Goal: Contribute content: Contribute content

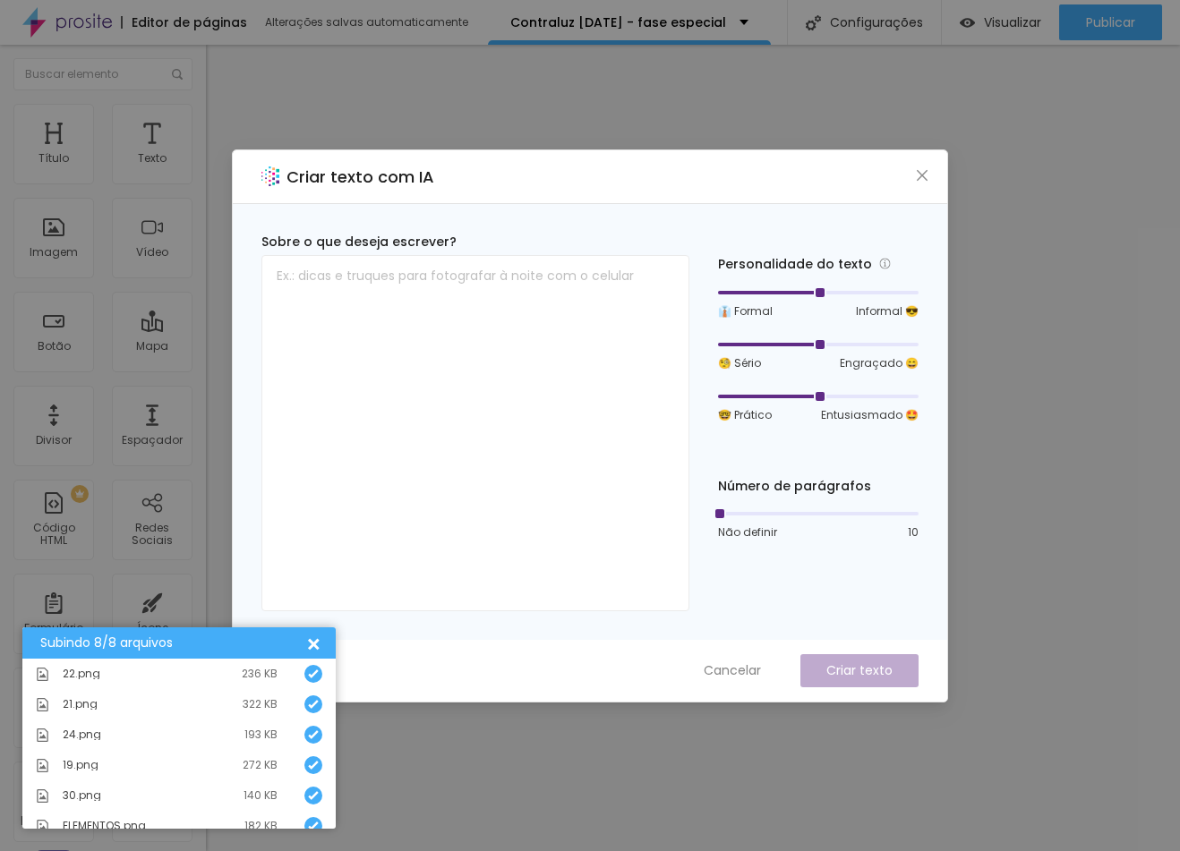
click at [920, 173] on icon "close" at bounding box center [922, 175] width 14 height 14
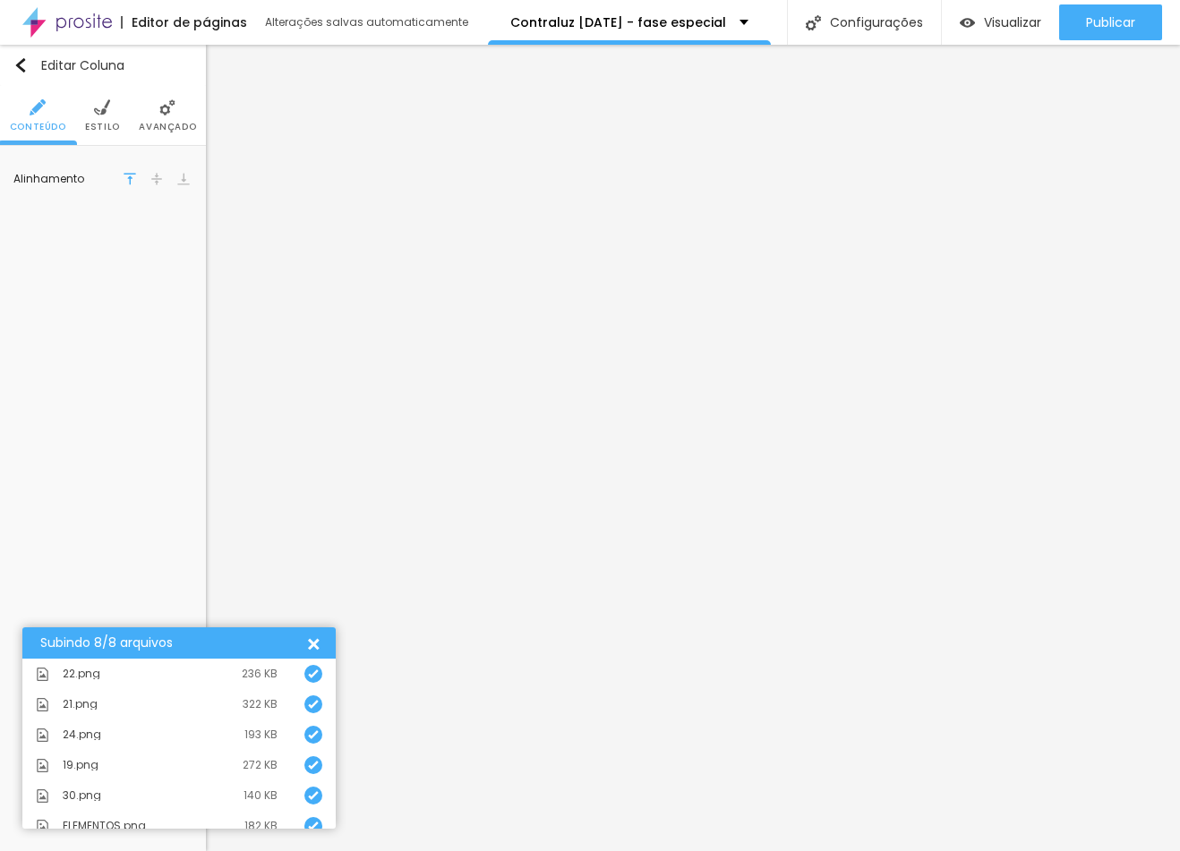
click at [151, 170] on div at bounding box center [157, 178] width 18 height 21
click at [109, 98] on li "Estilo" at bounding box center [102, 115] width 35 height 59
click at [157, 124] on span "Avançado" at bounding box center [167, 127] width 57 height 9
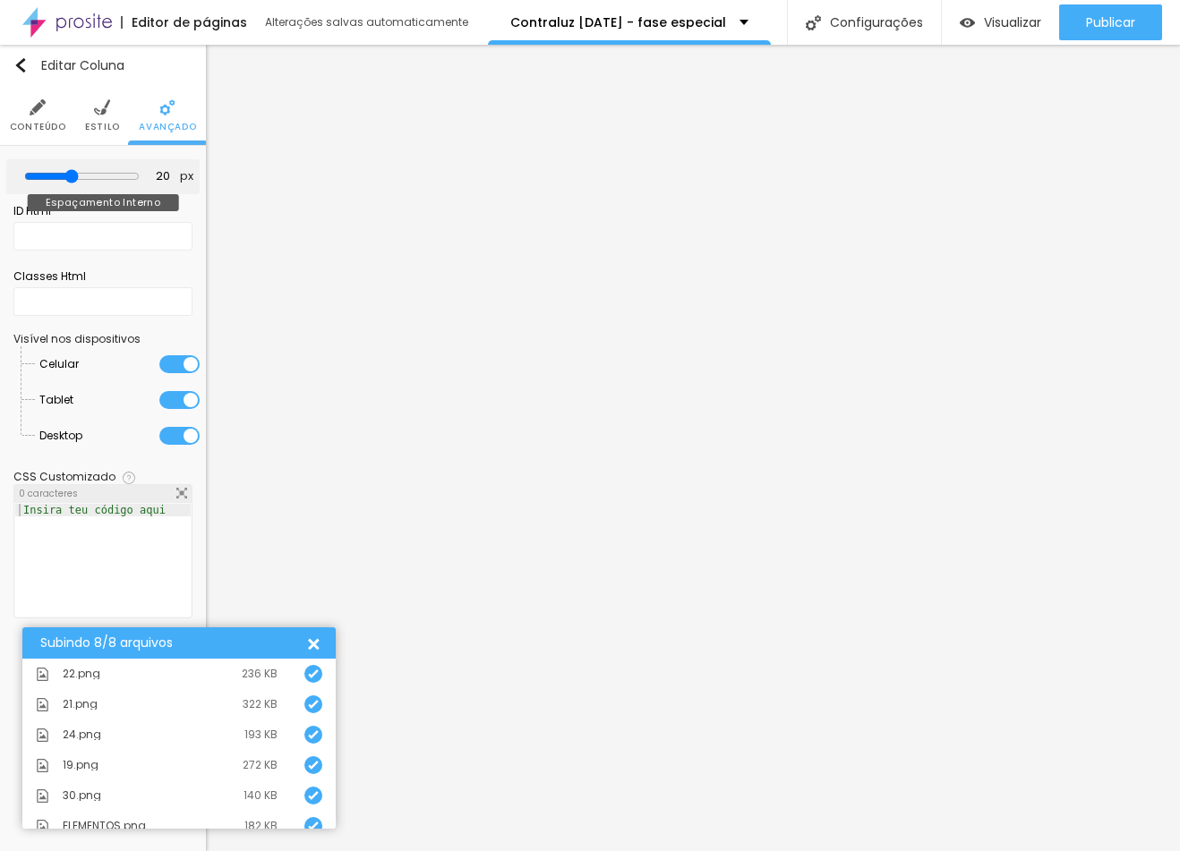
drag, startPoint x: 69, startPoint y: 183, endPoint x: 39, endPoint y: 182, distance: 29.5
click at [39, 182] on div at bounding box center [81, 177] width 115 height 16
drag, startPoint x: 64, startPoint y: 173, endPoint x: 40, endPoint y: 173, distance: 24.2
click at [40, 173] on div at bounding box center [81, 177] width 115 height 16
type input "25"
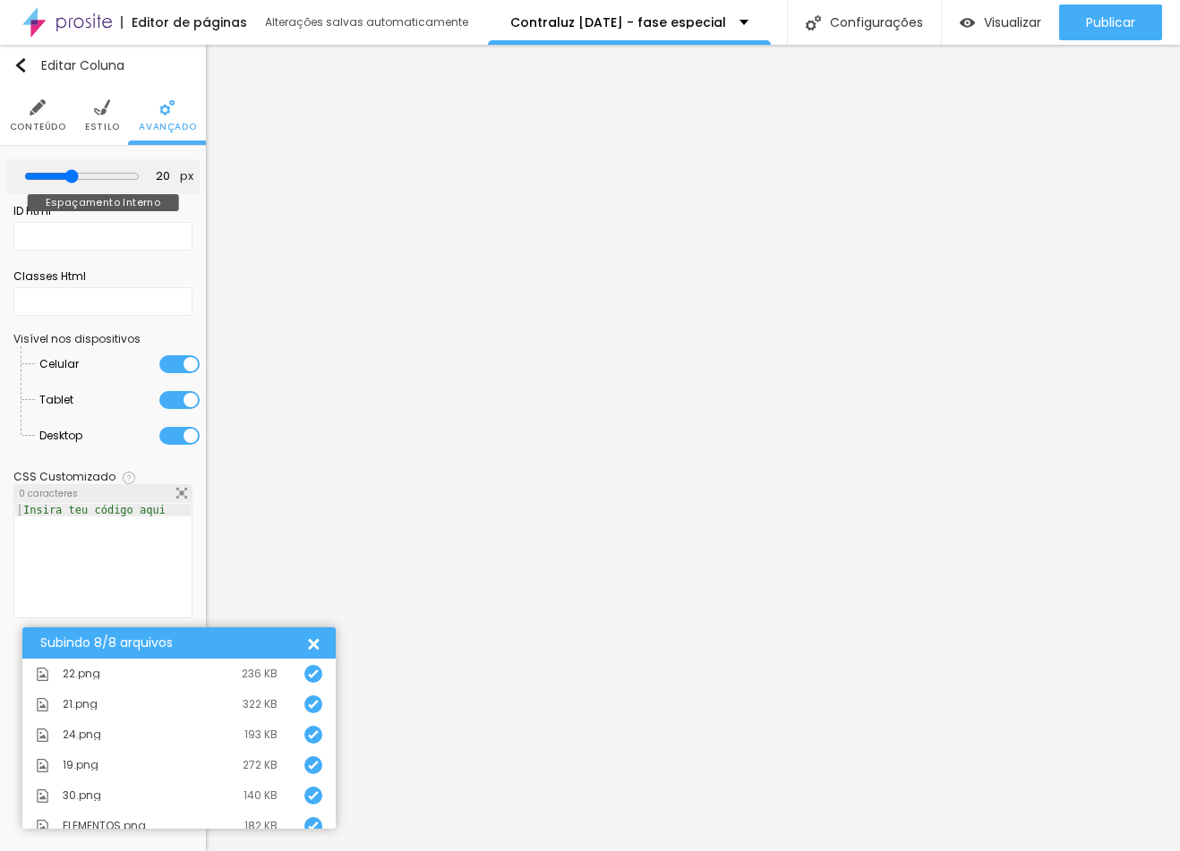
type input "25"
type input "0"
type input "5"
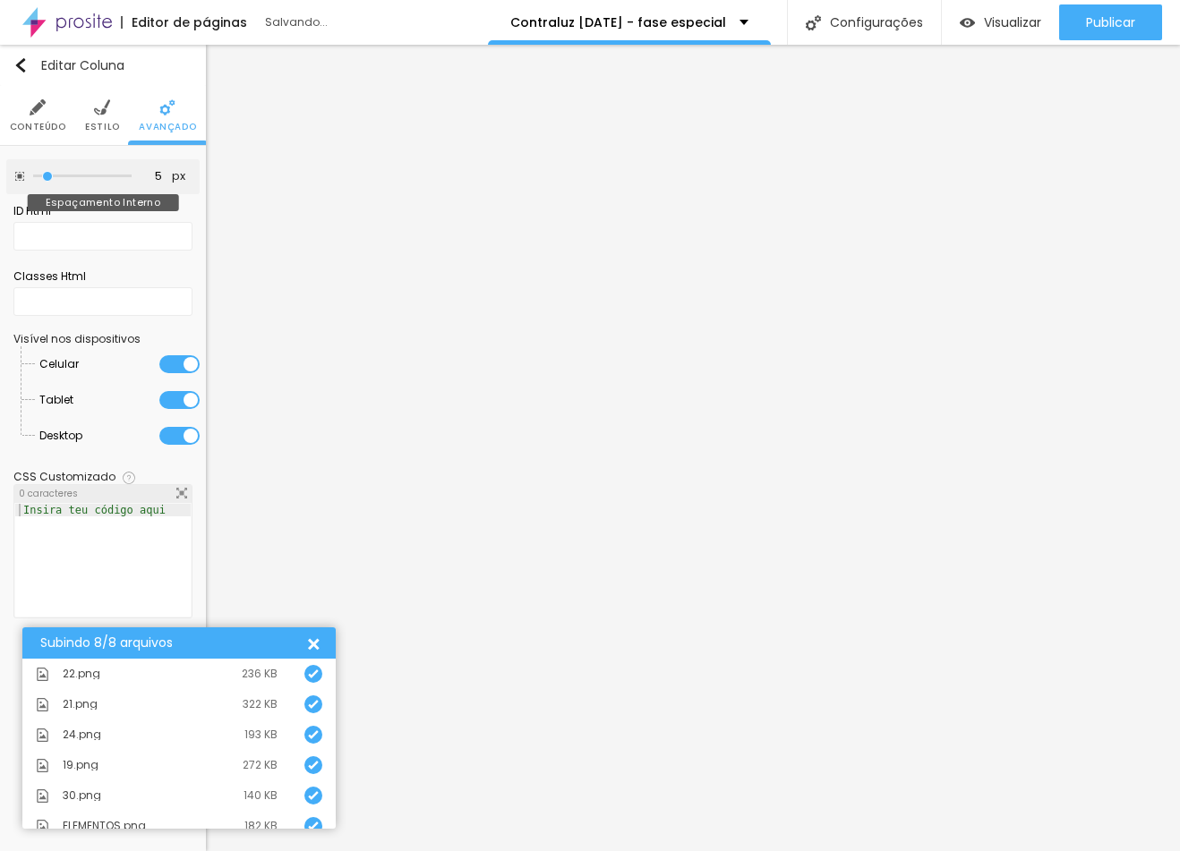
type input "50"
type input "0"
drag, startPoint x: 18, startPoint y: 184, endPoint x: -48, endPoint y: 183, distance: 66.2
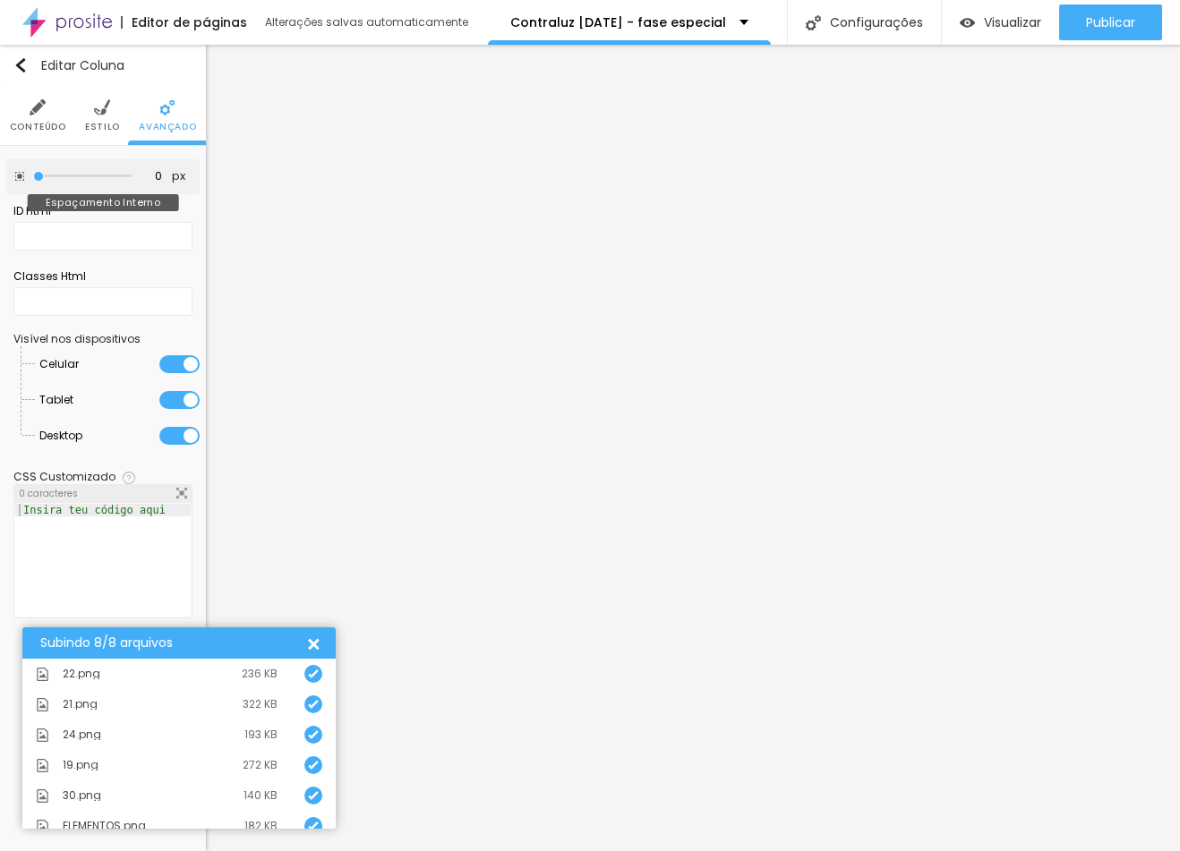
type input "0"
click at [0, 183] on html "Editor de páginas Alterações salvas automaticamente Contraluz [DATE] - fase esp…" at bounding box center [590, 425] width 1180 height 851
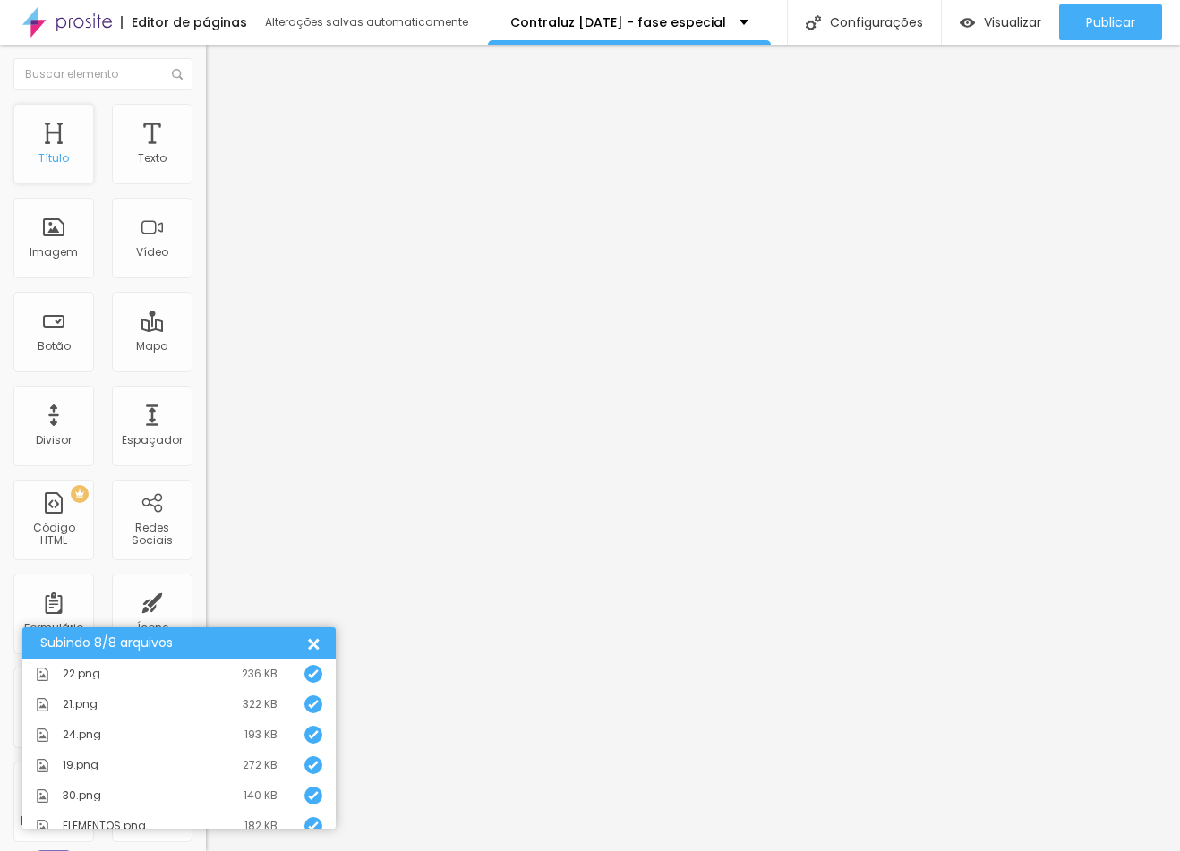
click at [71, 167] on div "Título" at bounding box center [53, 144] width 81 height 81
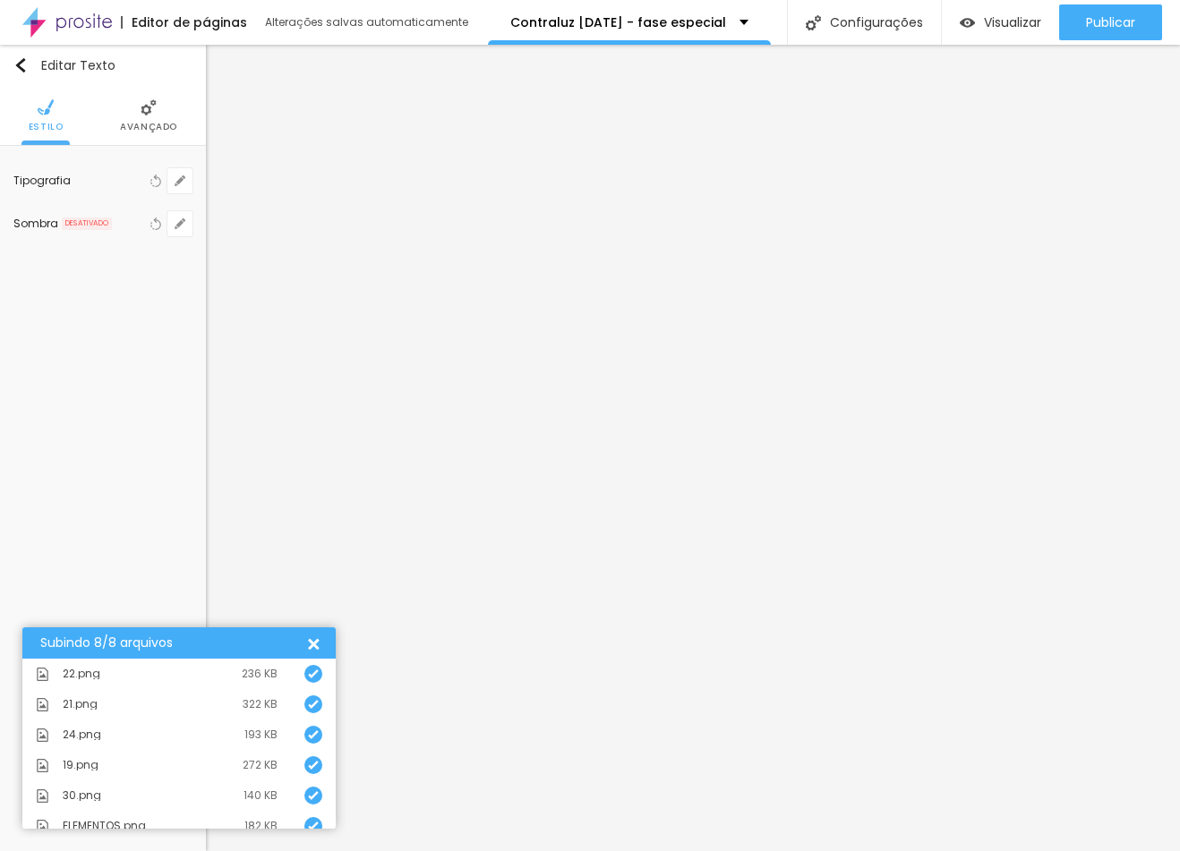
click at [156, 118] on li "Avançado" at bounding box center [148, 115] width 57 height 59
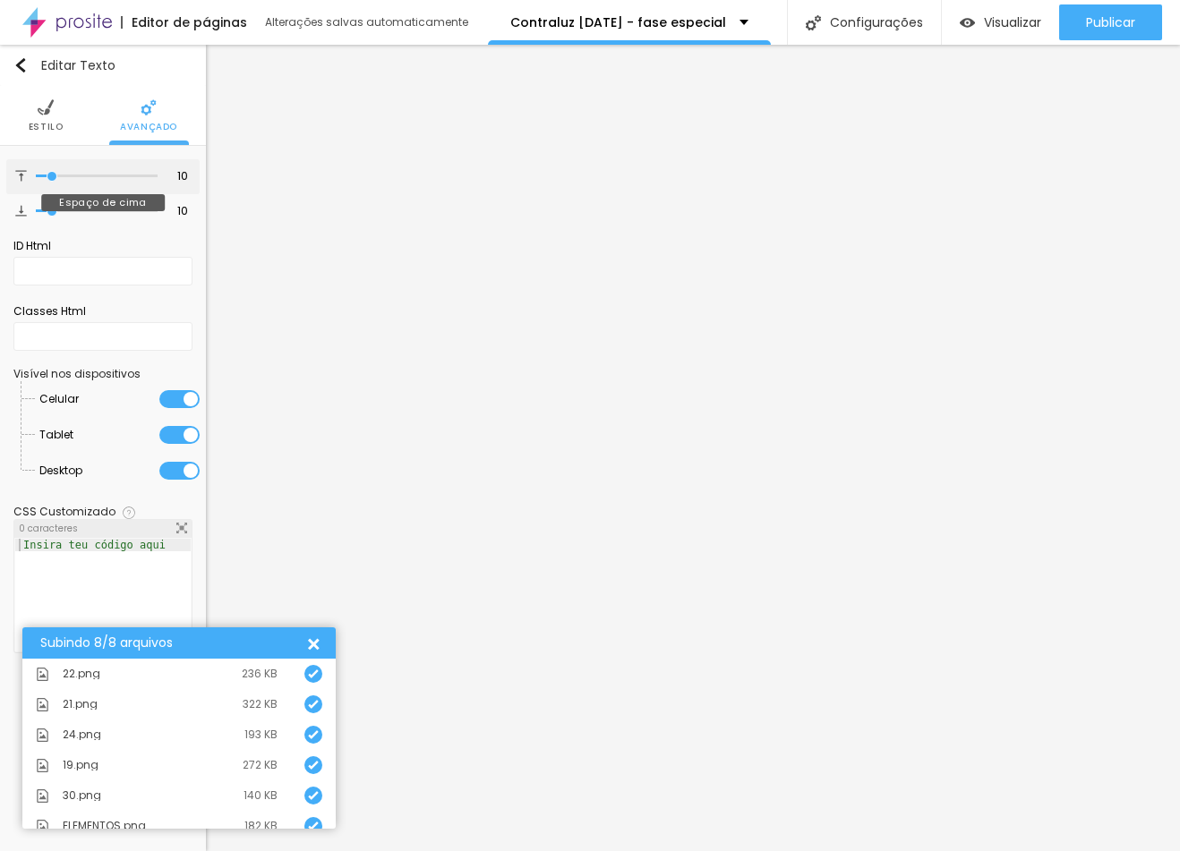
type input "8"
type input "0"
drag, startPoint x: 33, startPoint y: 184, endPoint x: 22, endPoint y: 204, distance: 22.4
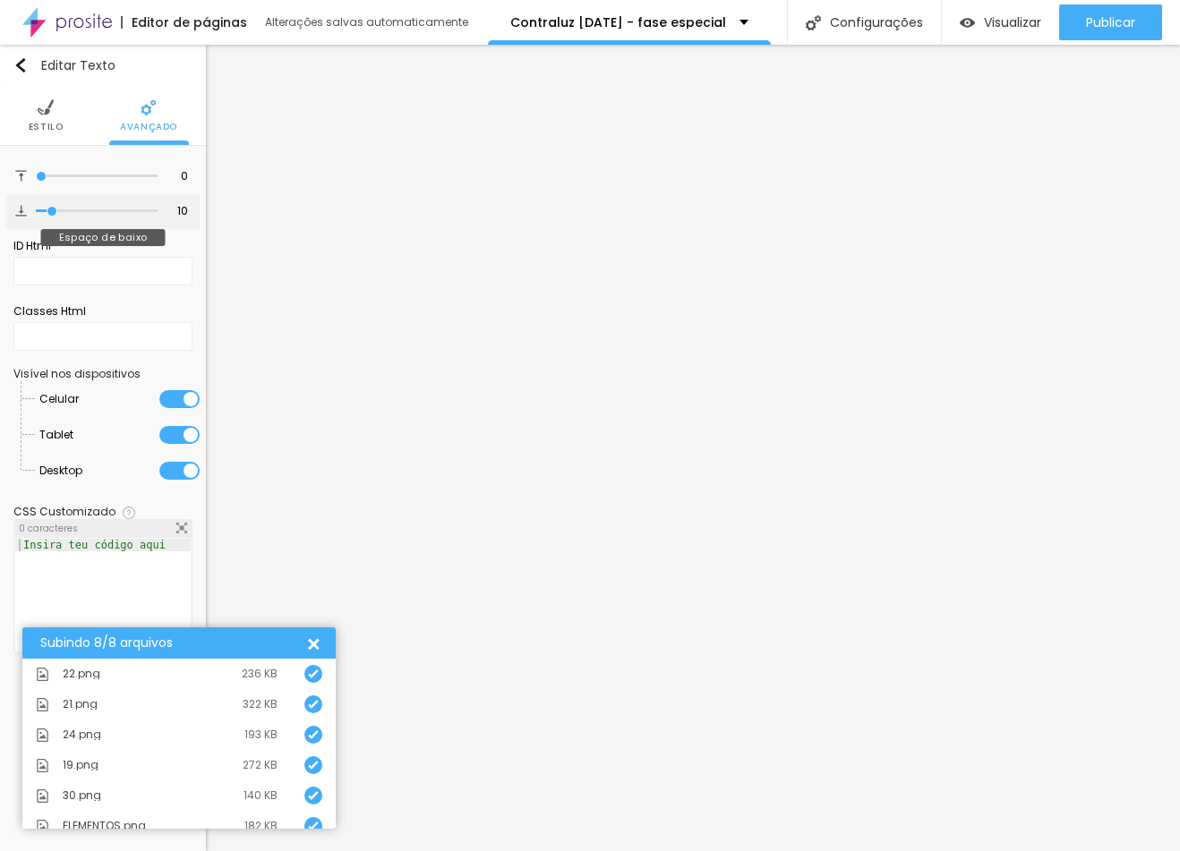
type input "0"
click at [11, 192] on div "0 Espaço de cima" at bounding box center [102, 176] width 193 height 35
type input "4"
type input "0"
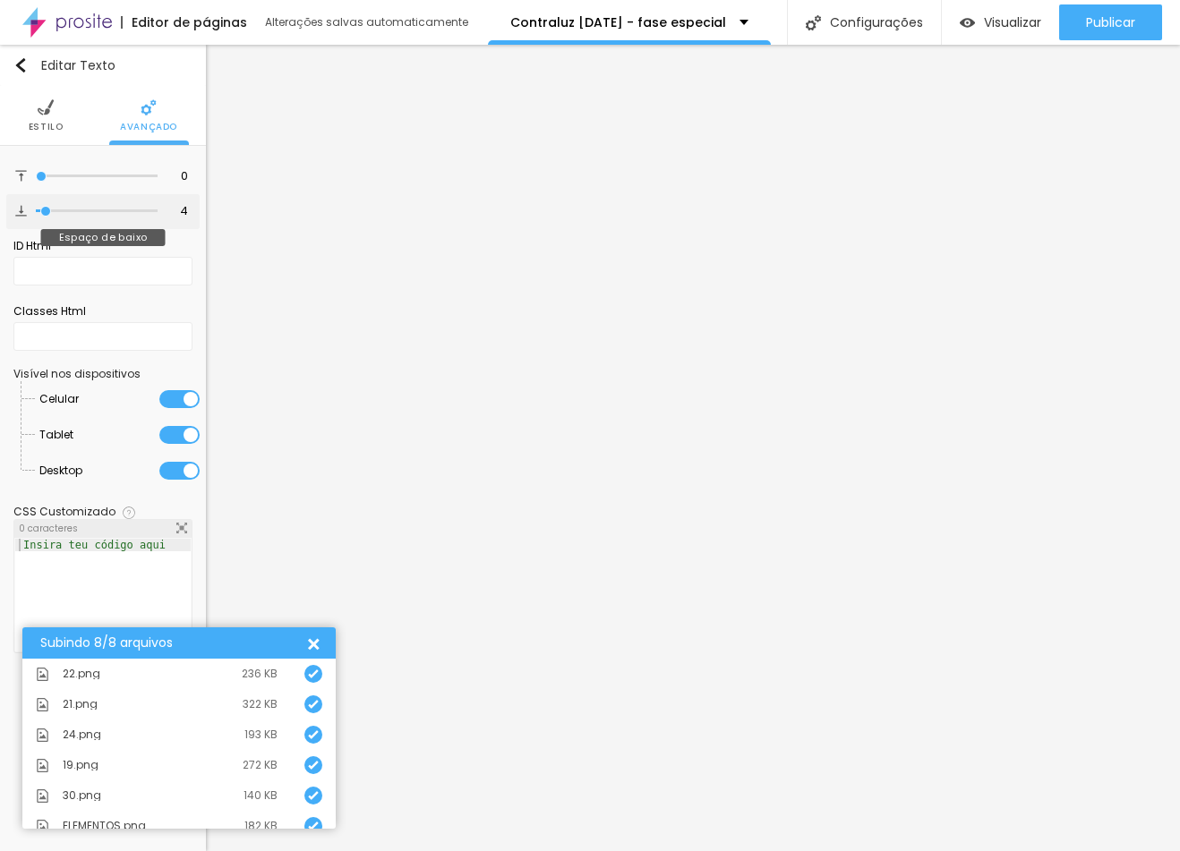
type input "0"
drag, startPoint x: 46, startPoint y: 214, endPoint x: -81, endPoint y: 218, distance: 127.2
type input "0"
click at [0, 218] on html "Editor de páginas Alterações salvas automaticamente Contraluz [DATE] - fase esp…" at bounding box center [590, 425] width 1180 height 851
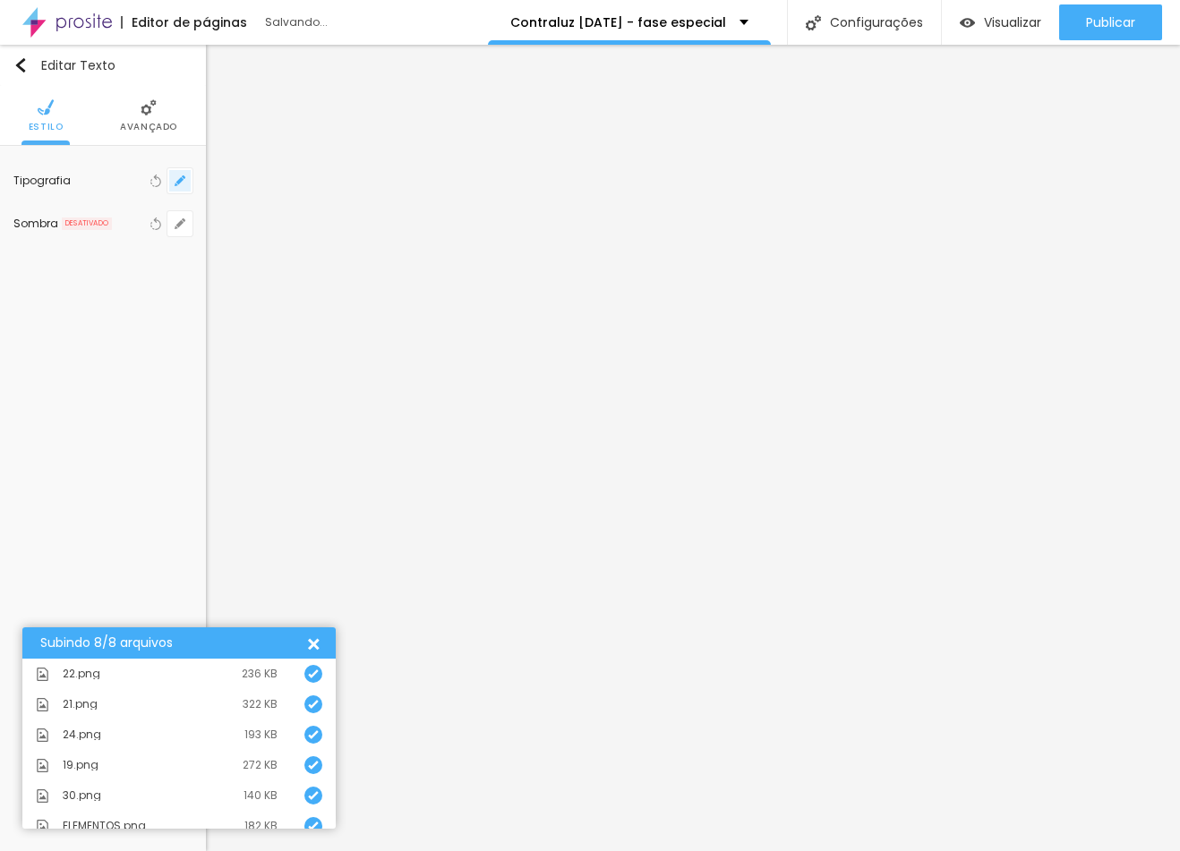
click at [184, 179] on icon "button" at bounding box center [180, 180] width 11 height 11
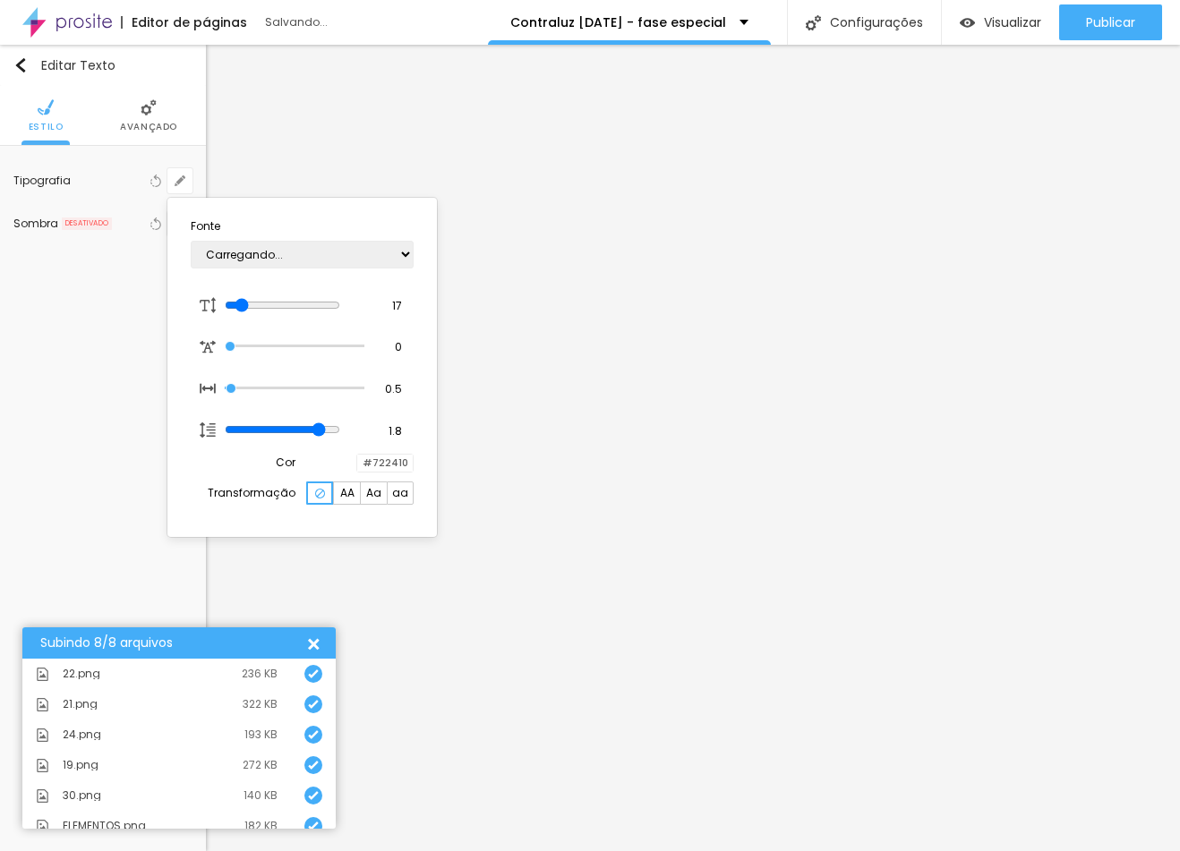
type input "1"
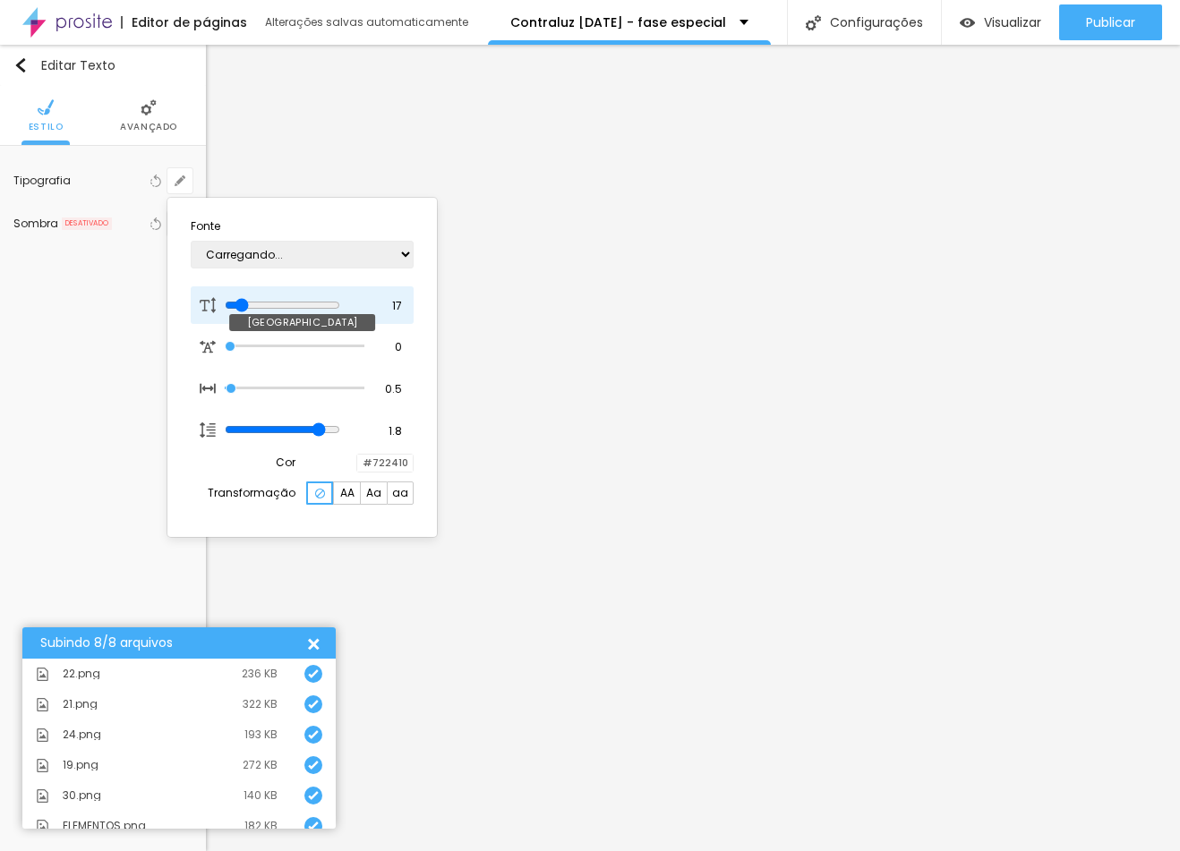
type input "16"
type input "1"
type input "15"
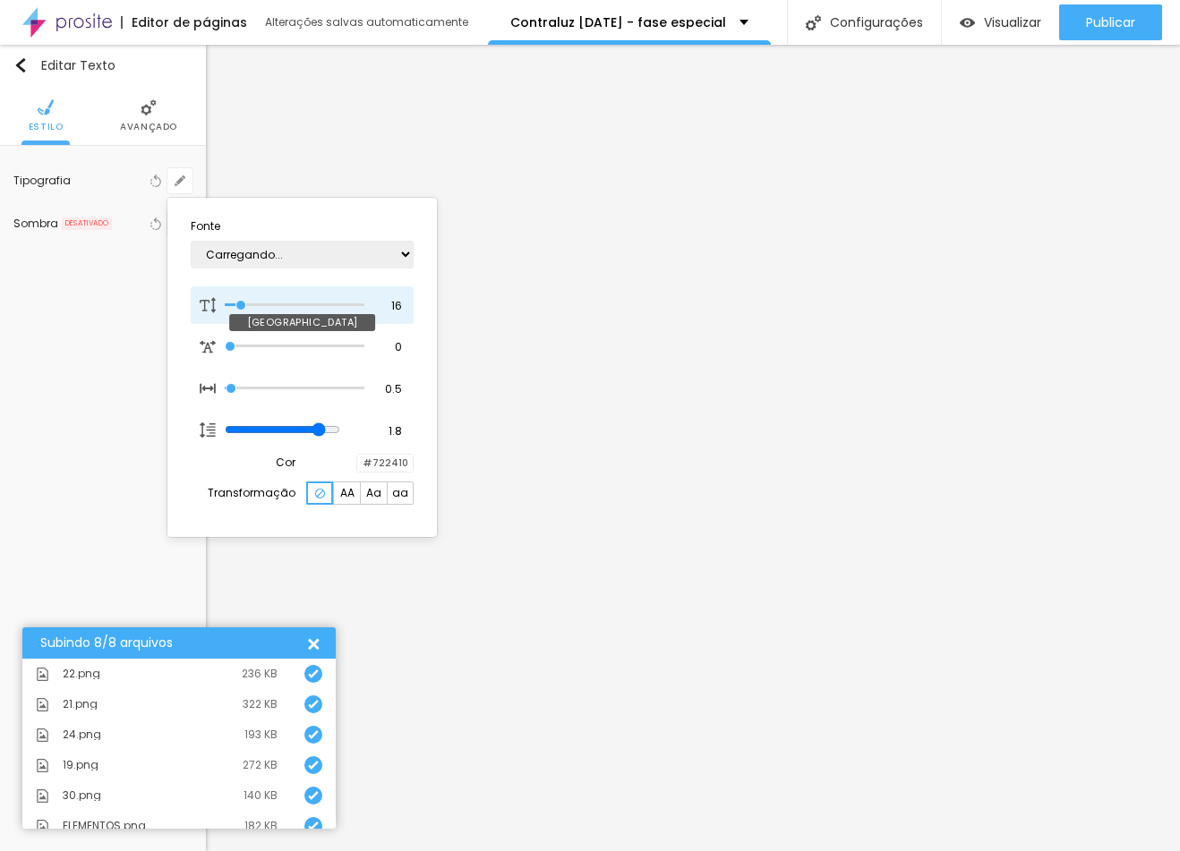
type input "1"
type input "14"
type input "1"
type input "15"
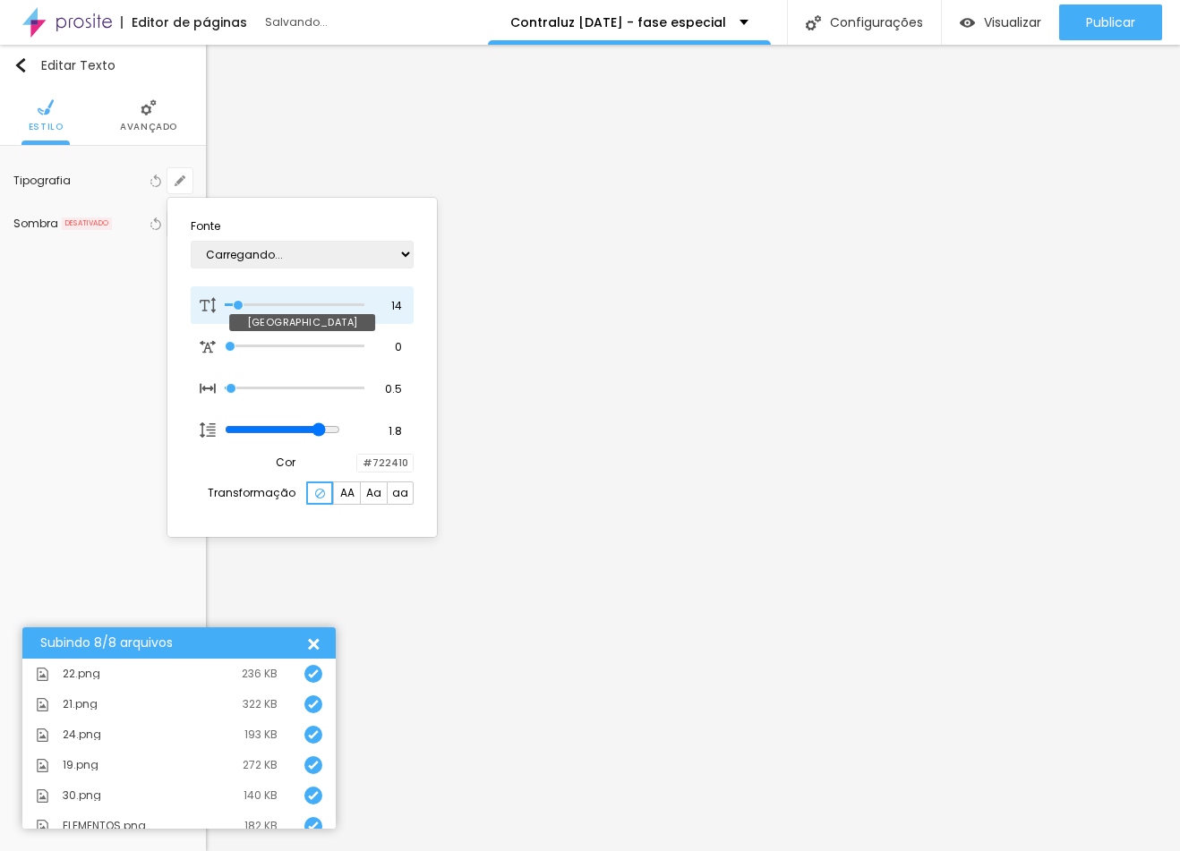
type input "15"
type input "1"
type input "16"
type input "1"
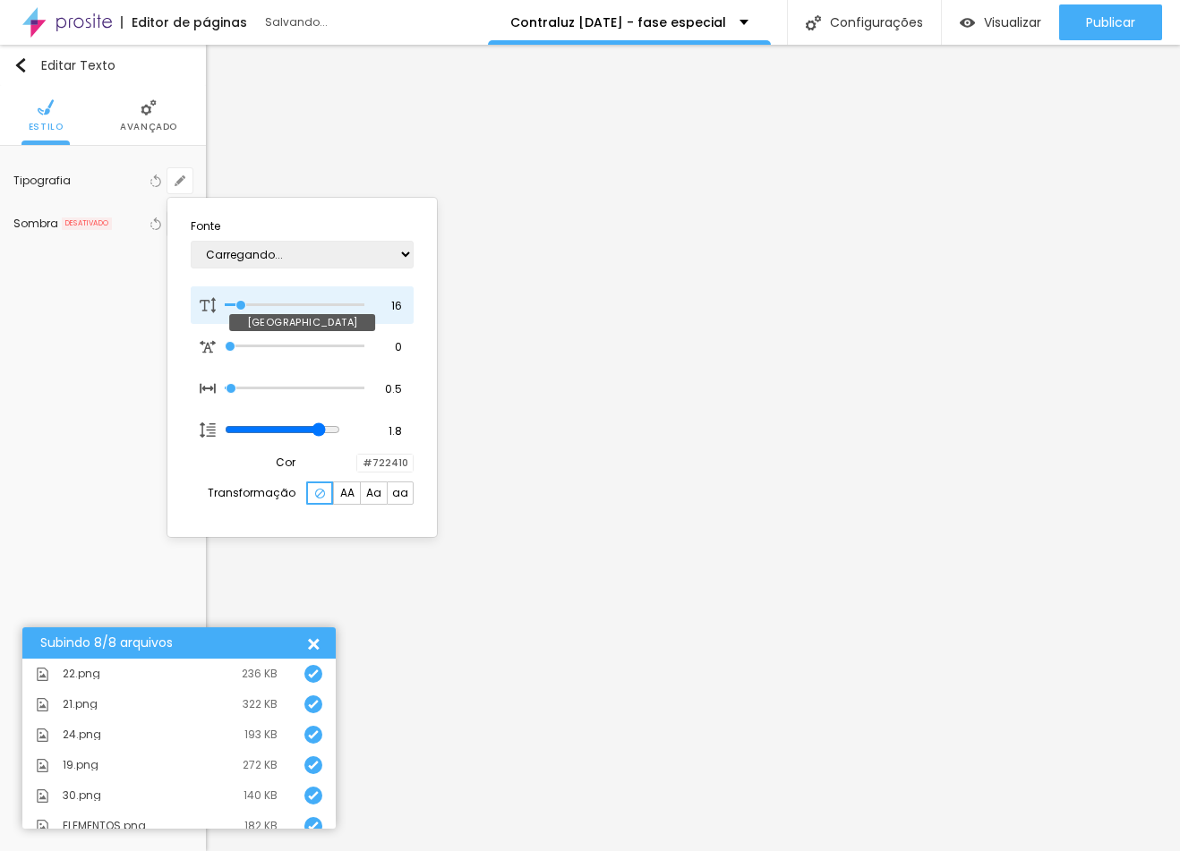
type input "17"
type input "1"
type input "18"
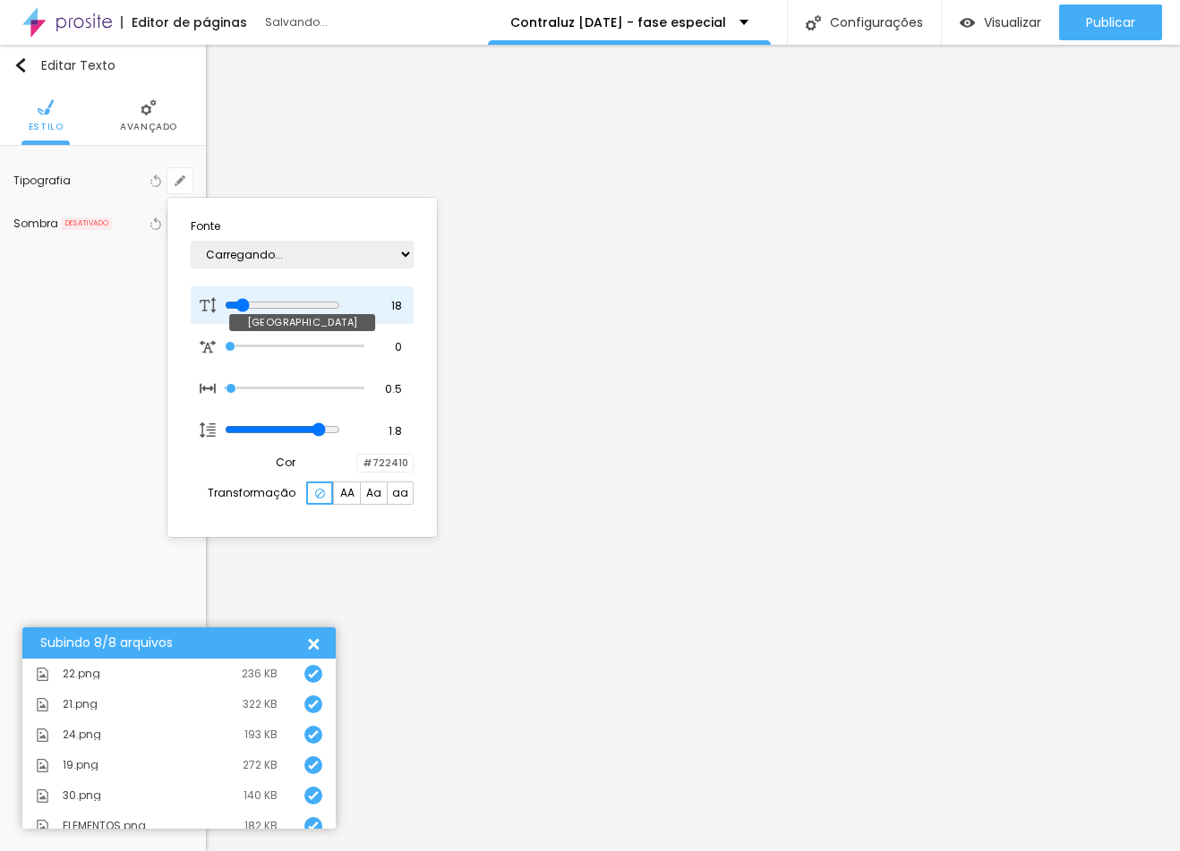
type input "1"
type input "17"
type input "1"
type input "16"
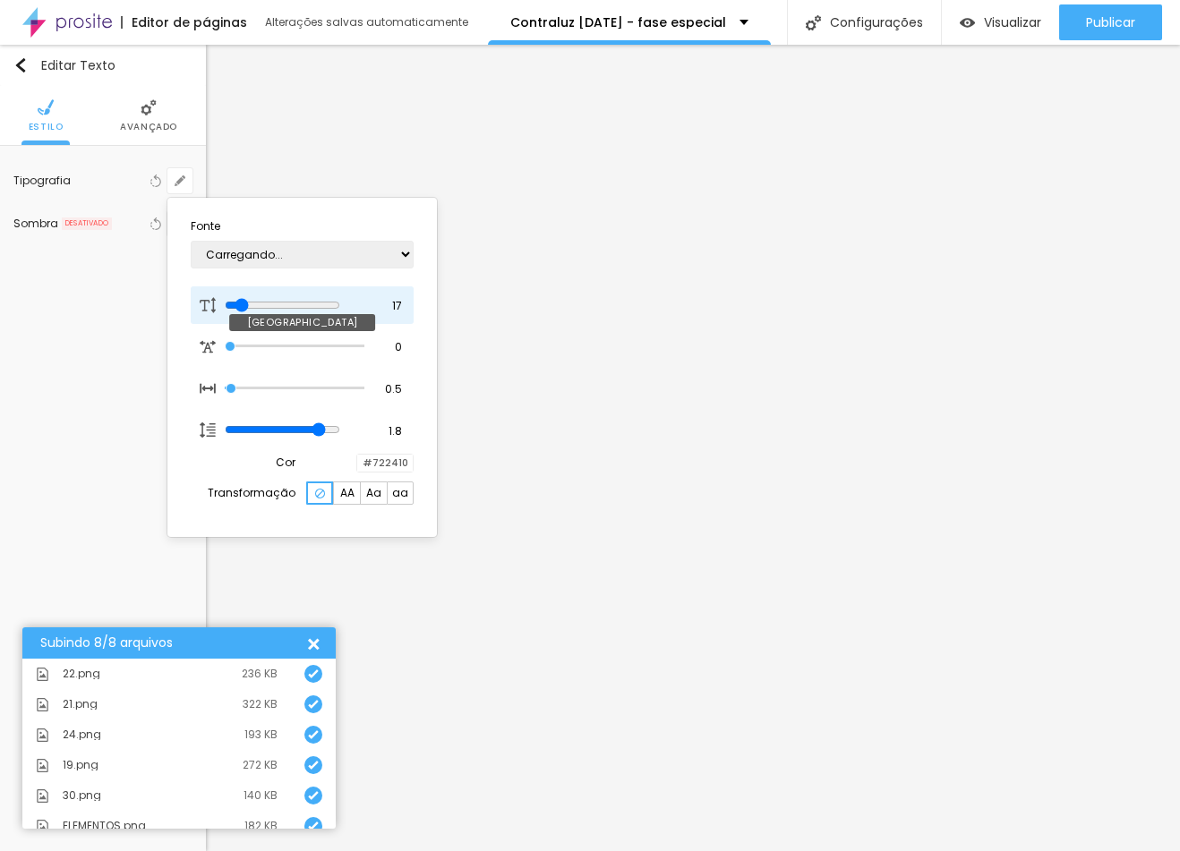
type input "16"
type input "1"
type input "15"
type input "1"
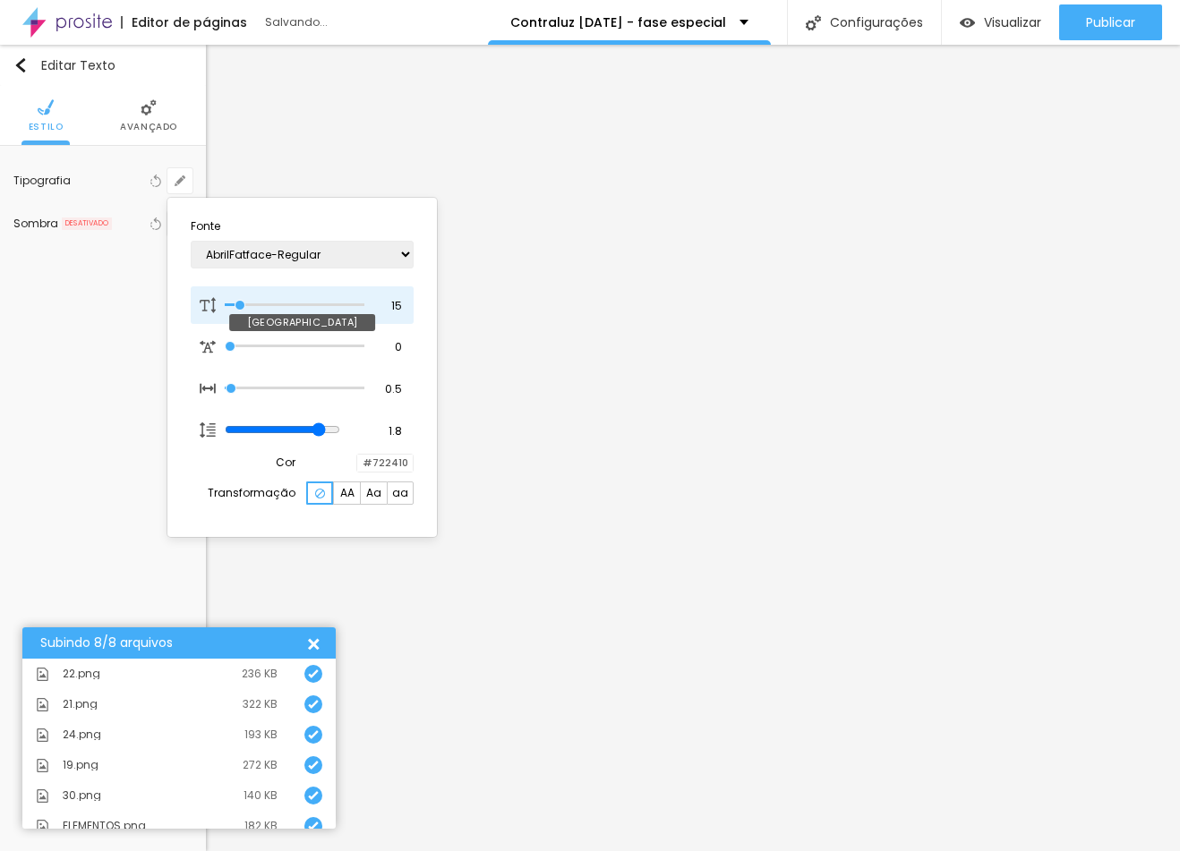
type input "15"
click at [241, 301] on input "range" at bounding box center [295, 305] width 140 height 9
type input "1"
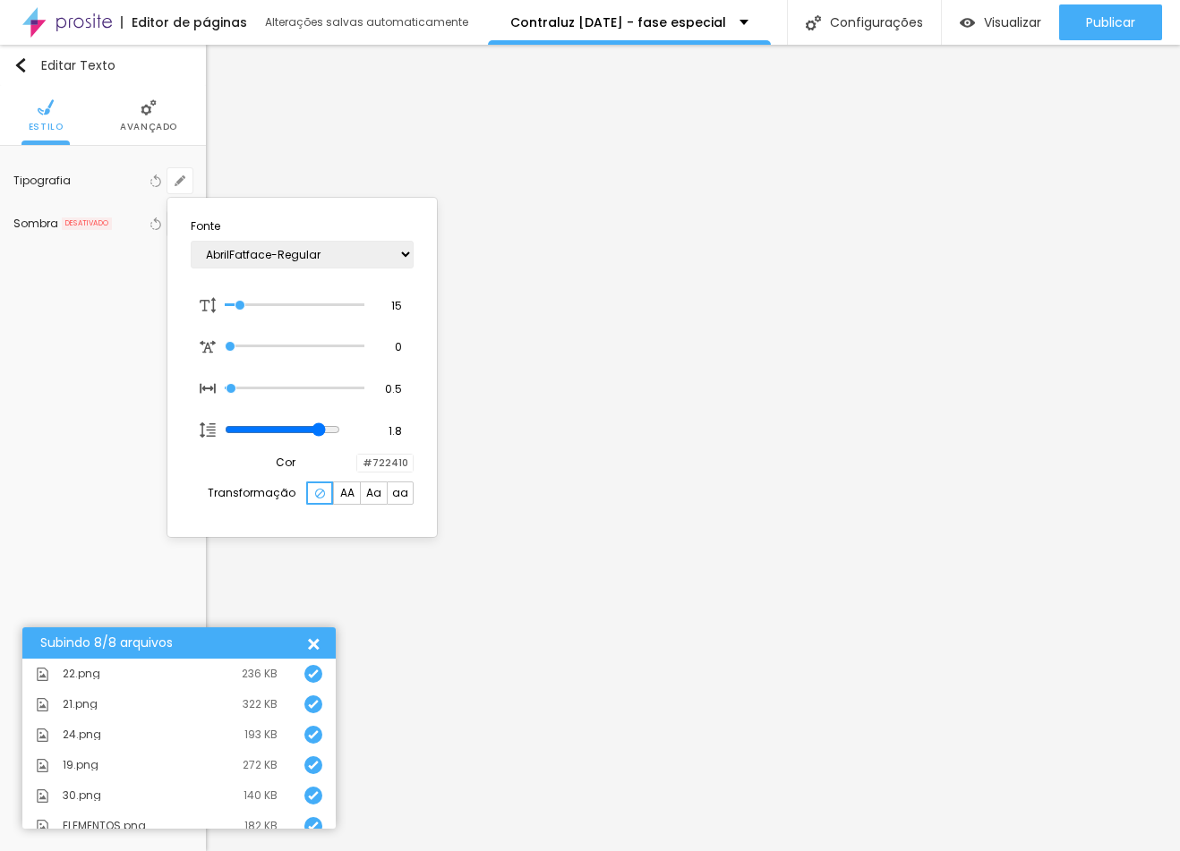
click at [462, 438] on div at bounding box center [590, 425] width 1180 height 851
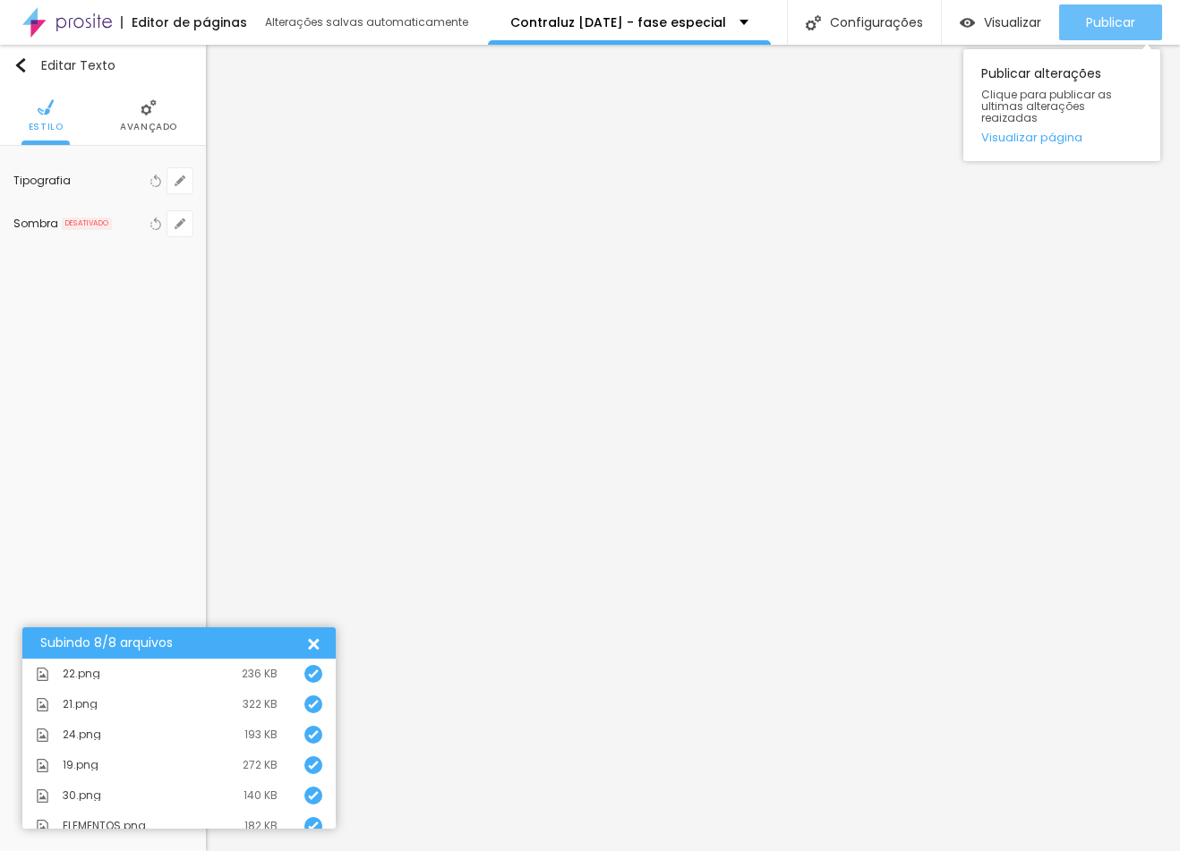
click at [1111, 35] on div "Publicar" at bounding box center [1110, 22] width 49 height 36
click at [1101, 30] on span "Publicar" at bounding box center [1110, 22] width 49 height 14
click at [1104, 10] on div "Publicar" at bounding box center [1110, 22] width 49 height 36
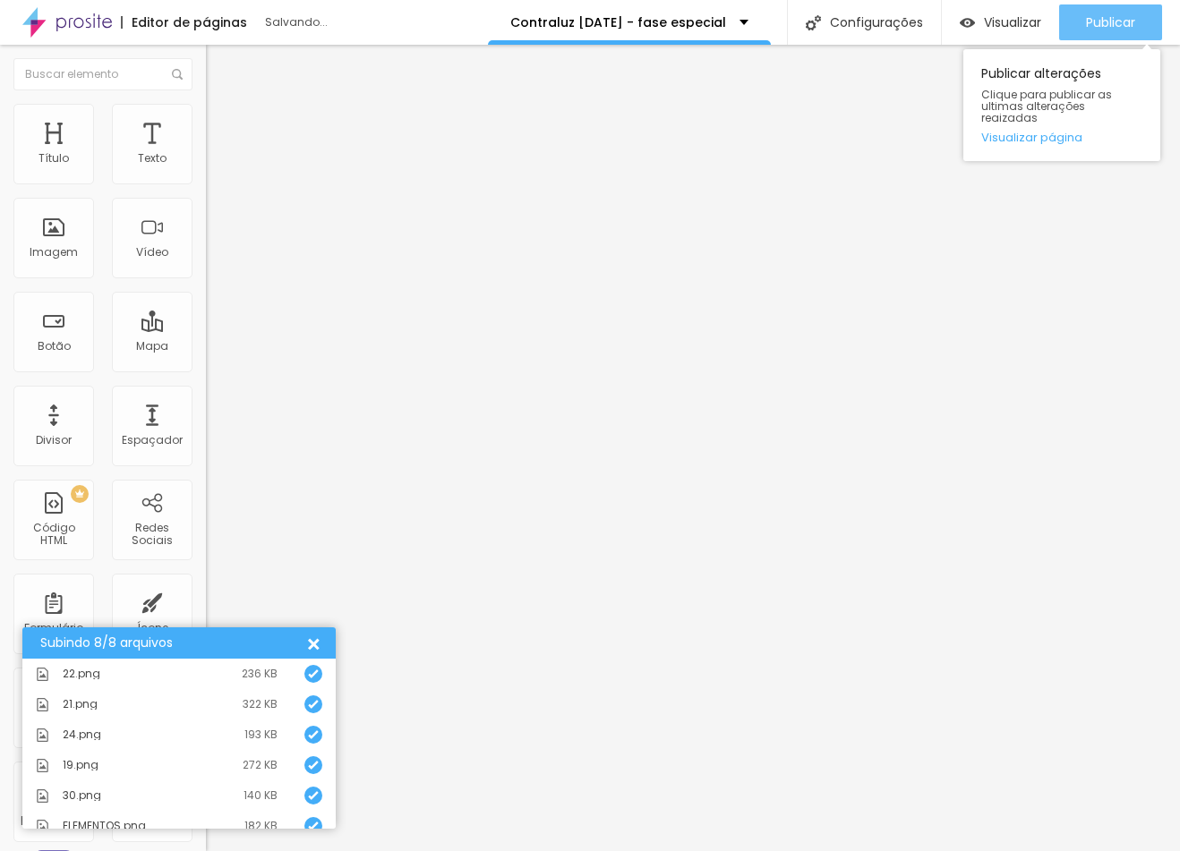
click at [1138, 37] on button "Publicar" at bounding box center [1110, 22] width 103 height 36
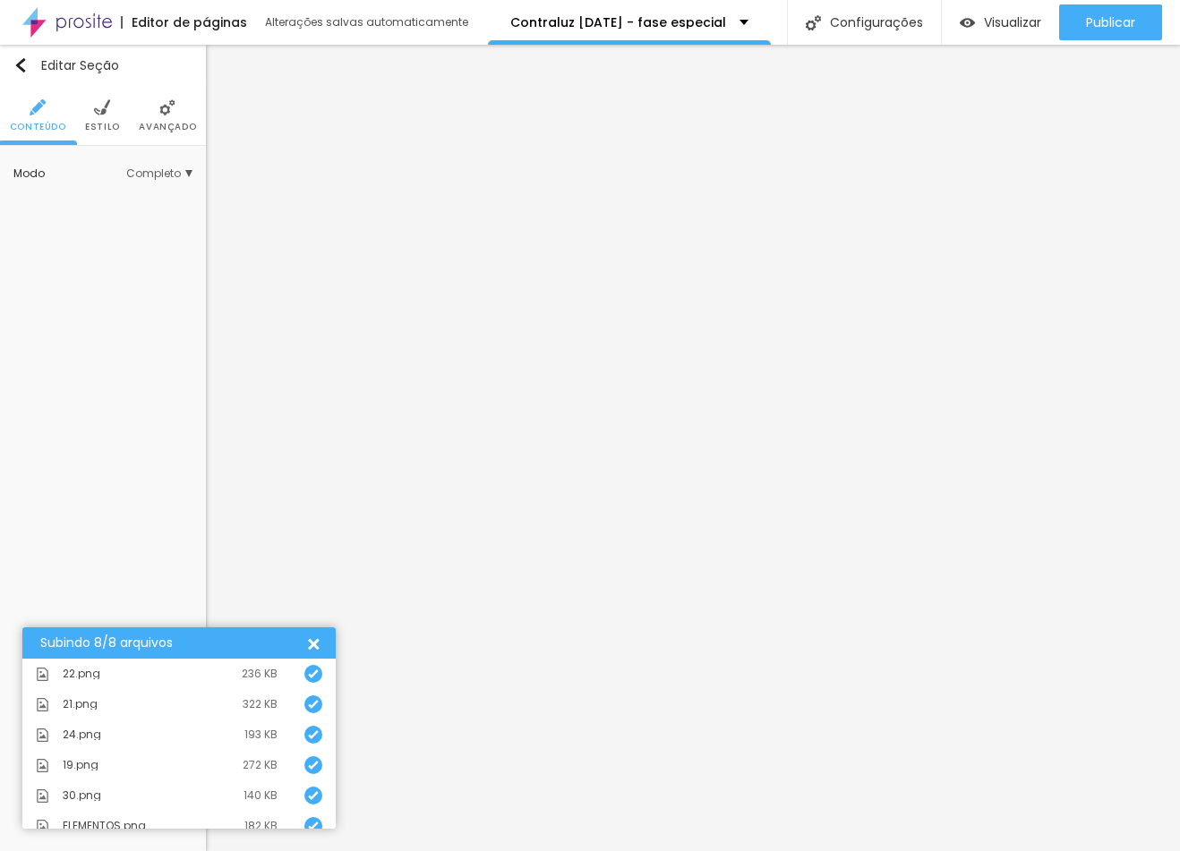
click at [102, 124] on span "Estilo" at bounding box center [102, 127] width 35 height 9
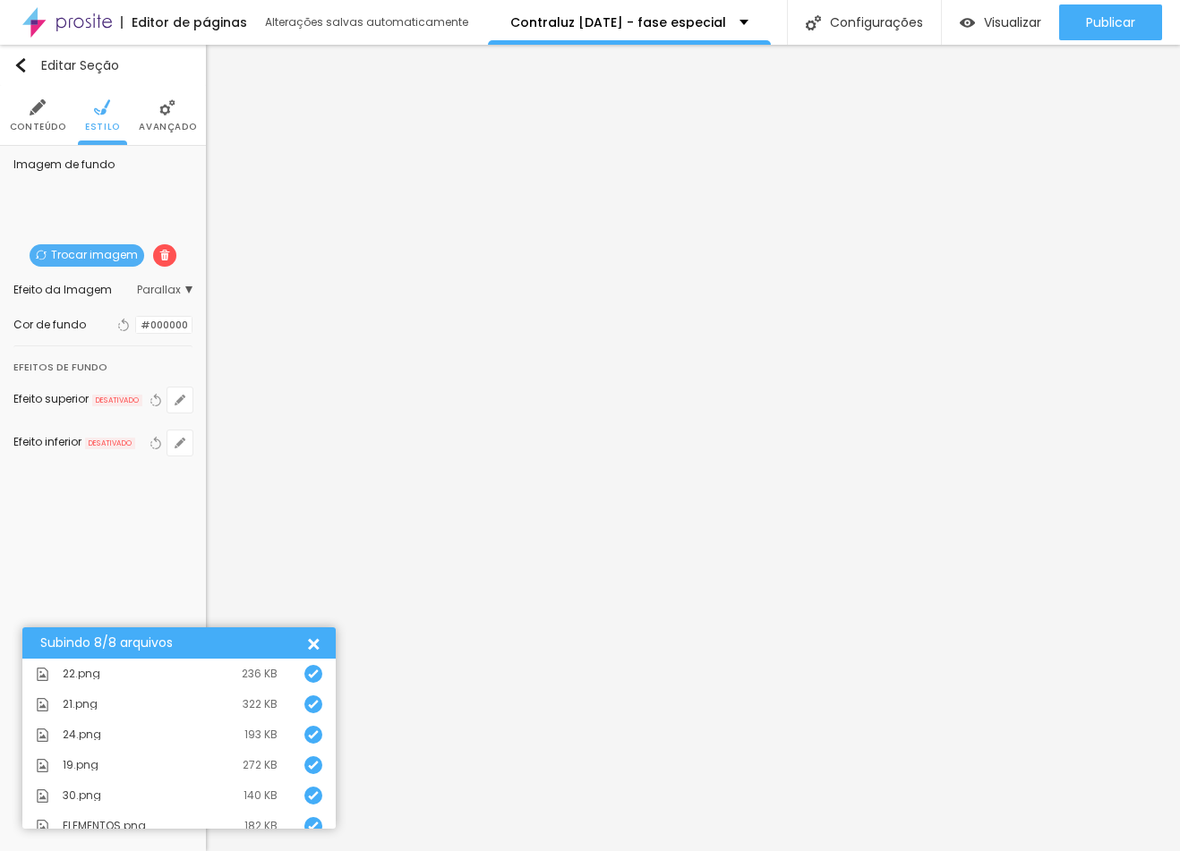
click at [131, 255] on span "Trocar imagem" at bounding box center [87, 255] width 115 height 22
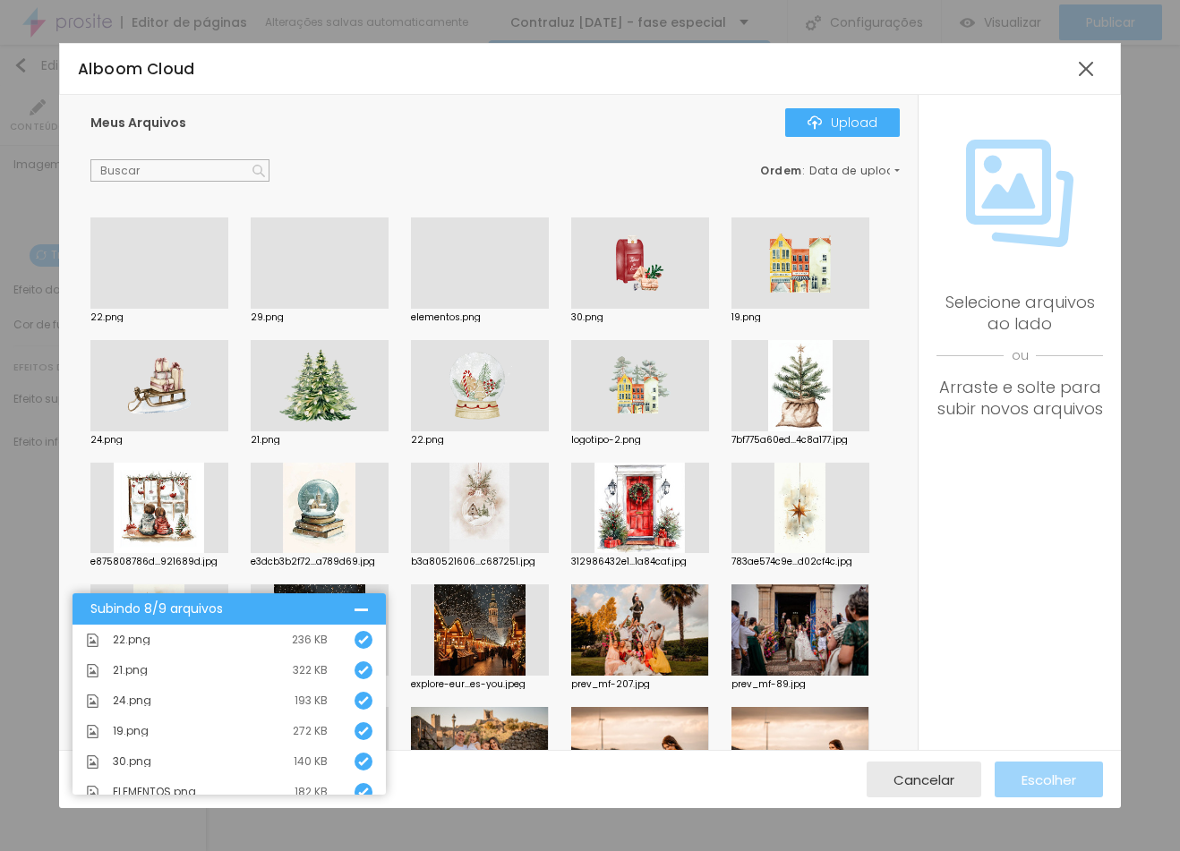
scroll to position [104, 0]
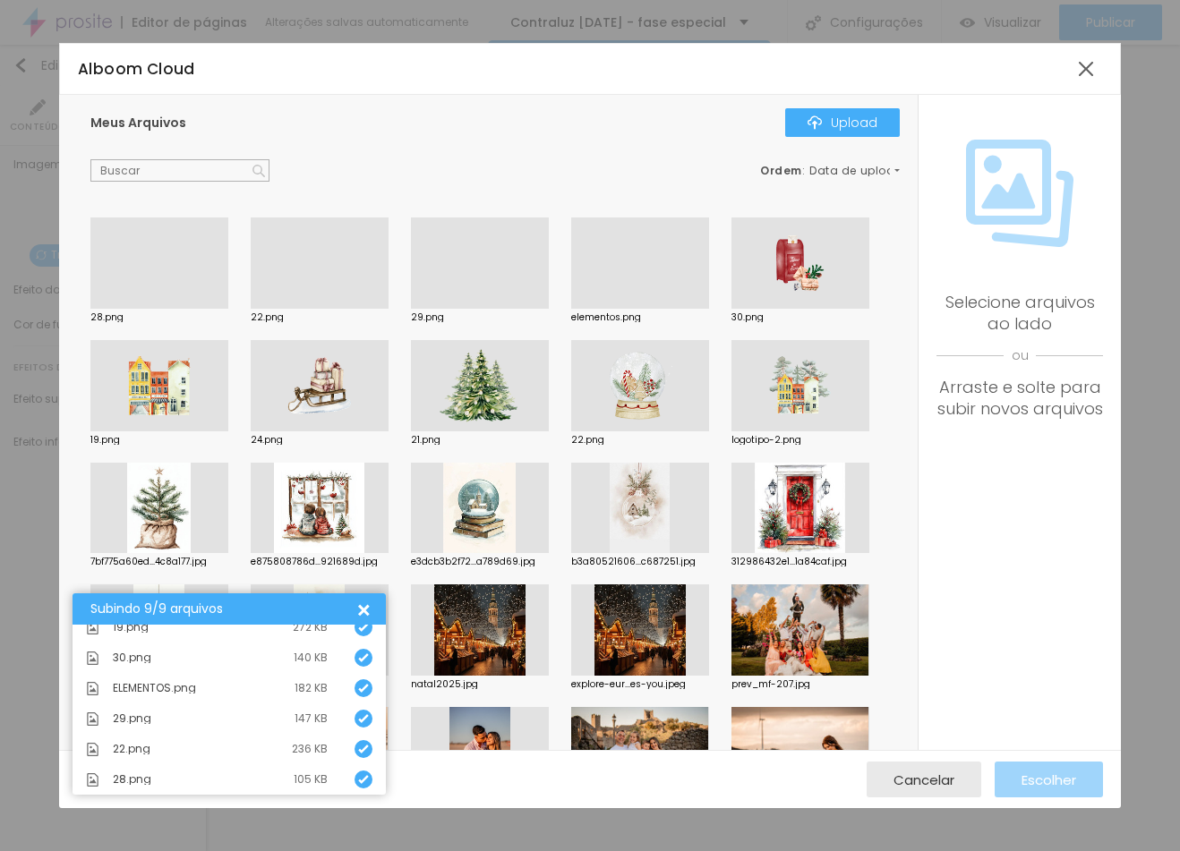
click at [166, 309] on div at bounding box center [159, 309] width 138 height 0
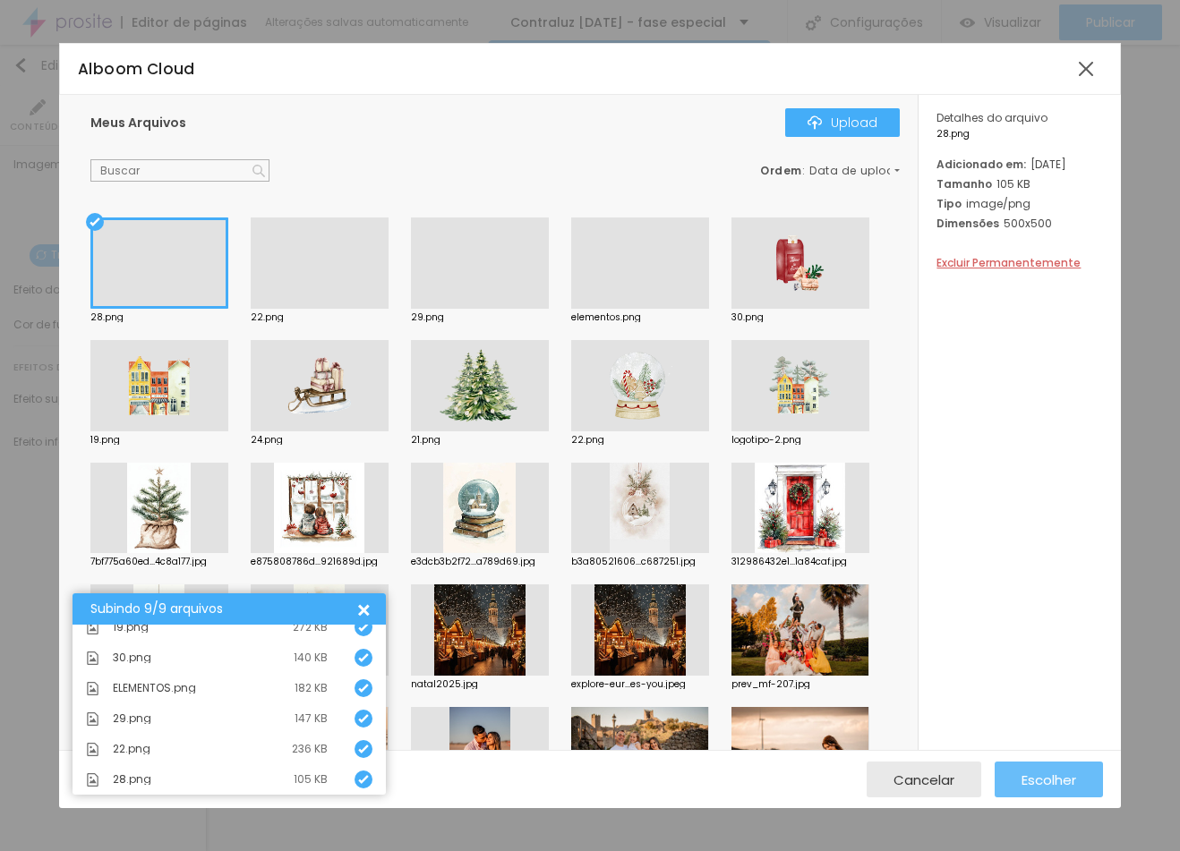
click at [1038, 781] on span "Escolher" at bounding box center [1048, 779] width 55 height 15
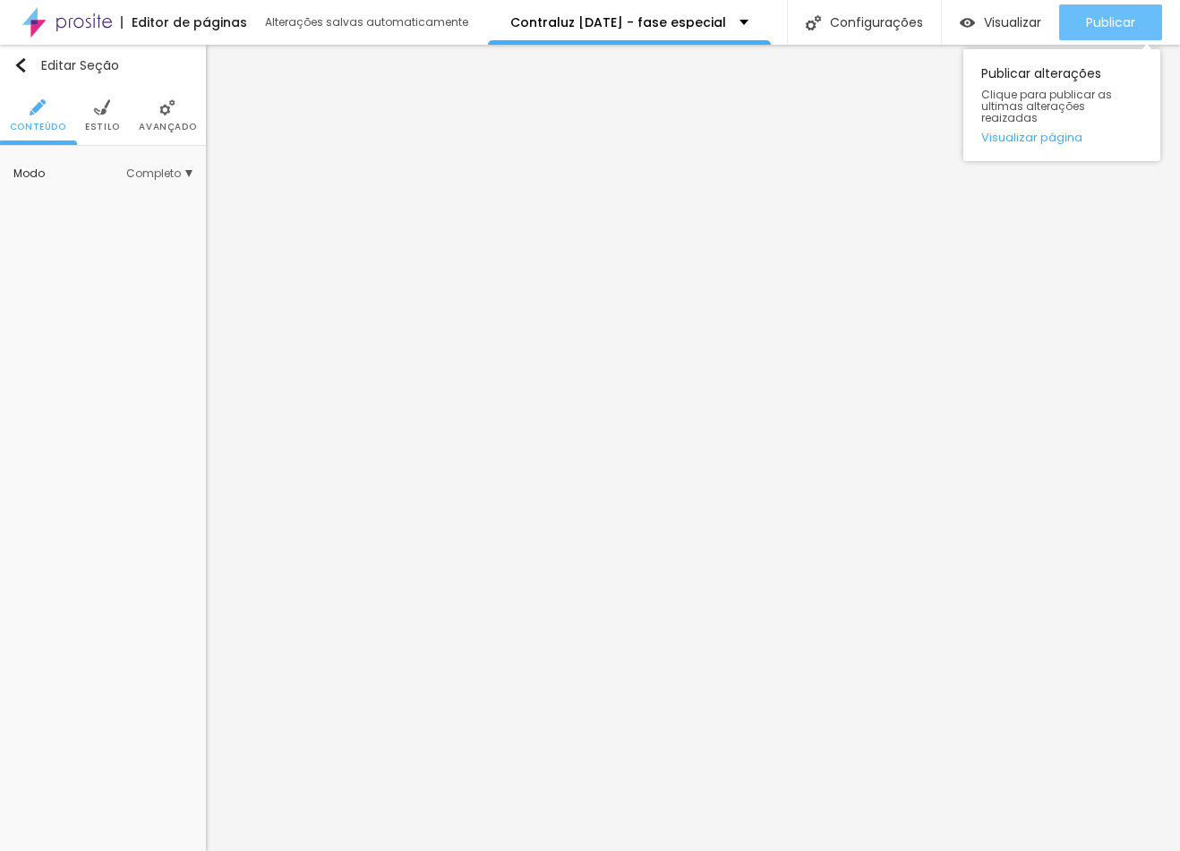
click at [1129, 21] on span "Publicar" at bounding box center [1110, 22] width 49 height 14
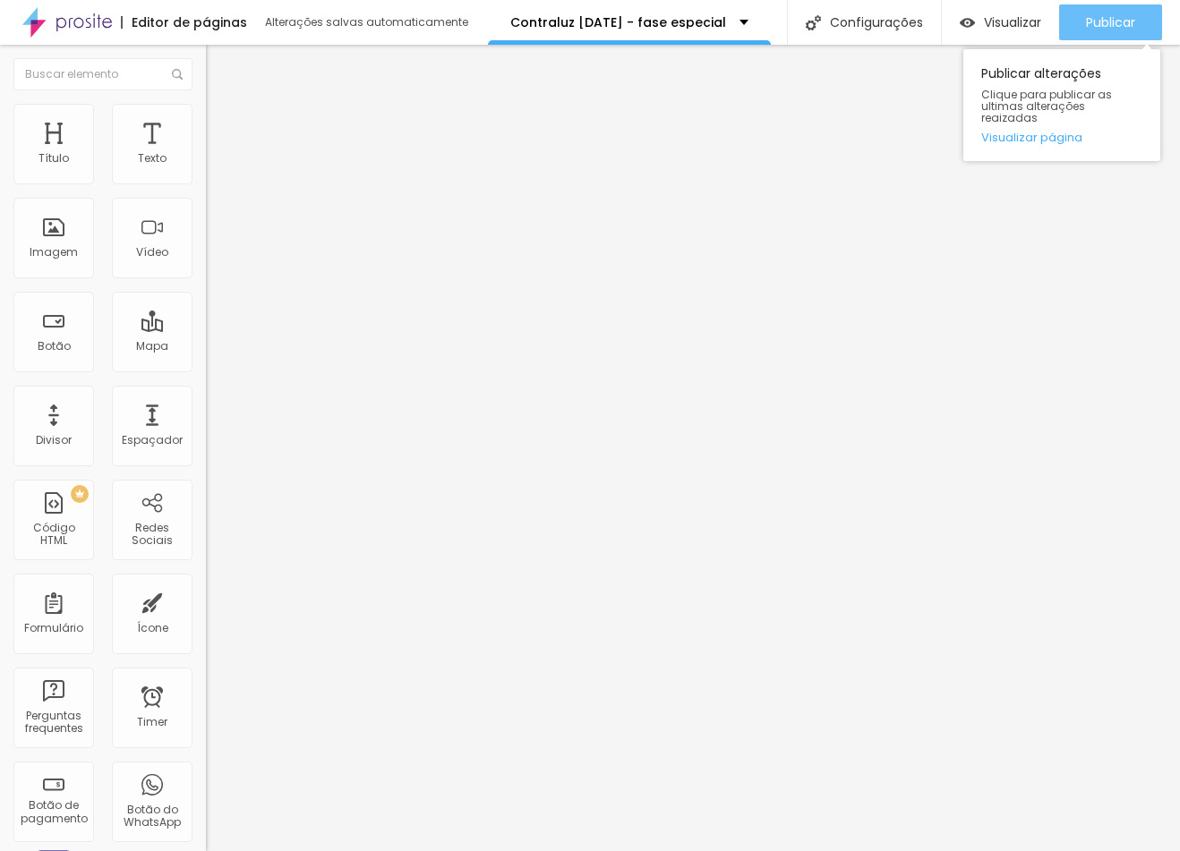
click at [1095, 17] on span "Publicar" at bounding box center [1110, 22] width 49 height 14
click at [1146, 22] on button "Publicar" at bounding box center [1110, 22] width 103 height 36
